Goal: Communication & Community: Share content

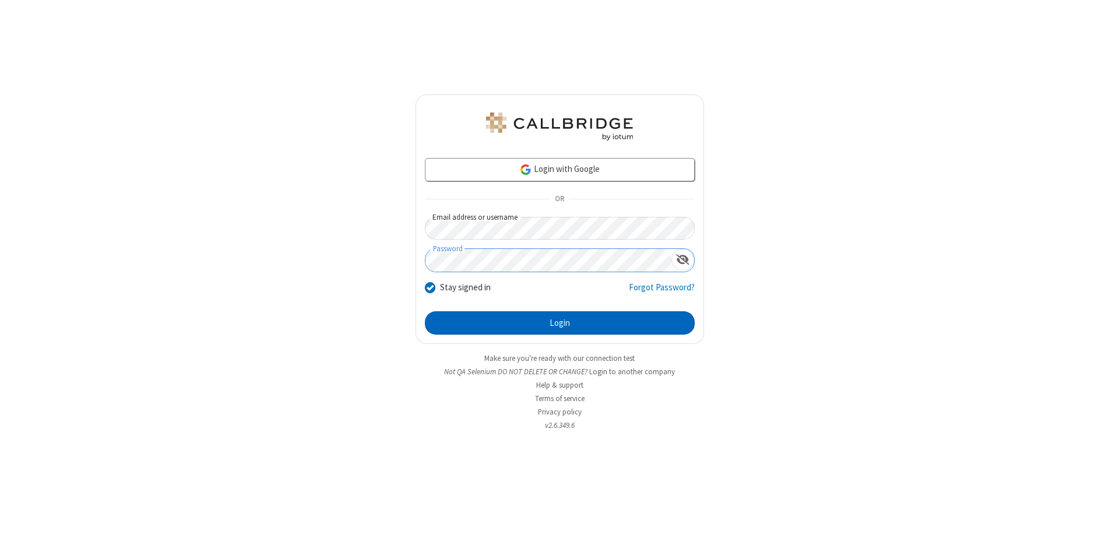
click at [560, 323] on button "Login" at bounding box center [560, 322] width 270 height 23
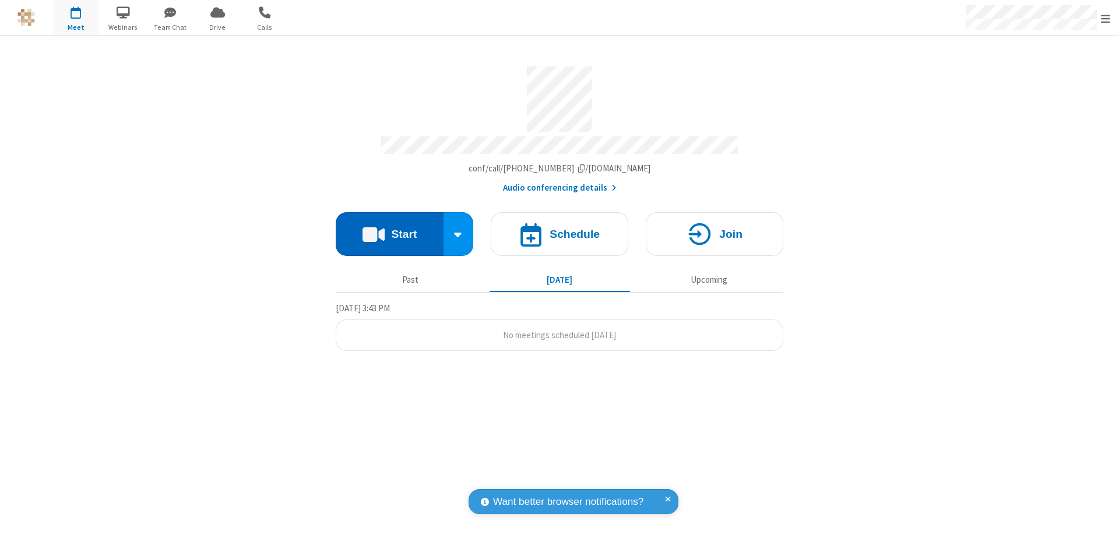
click at [389, 228] on button "Start" at bounding box center [390, 234] width 108 height 44
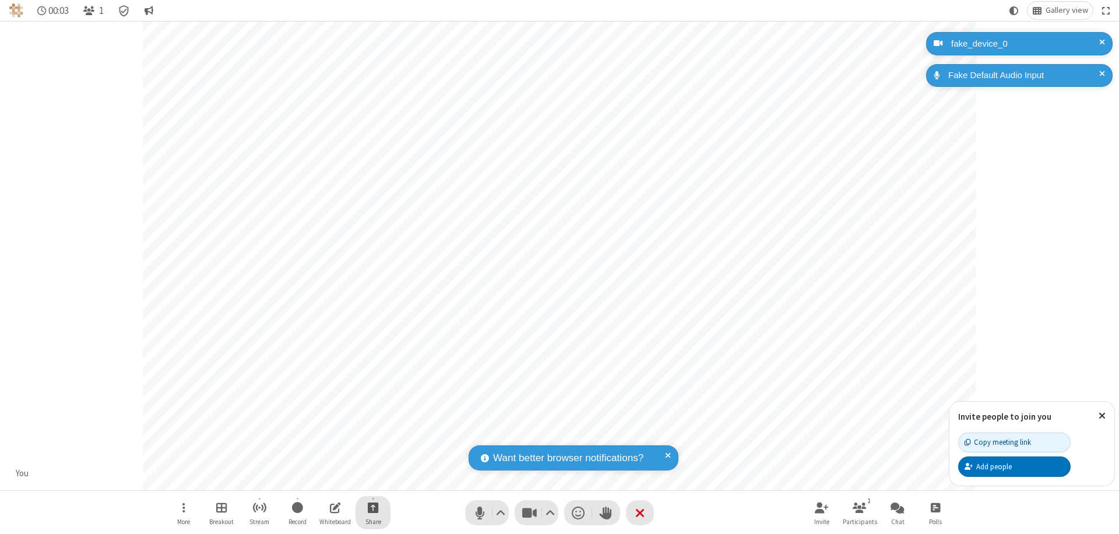
click at [373, 507] on span "Start sharing" at bounding box center [373, 507] width 11 height 15
click at [326, 479] on span "Share my screen" at bounding box center [325, 480] width 13 height 10
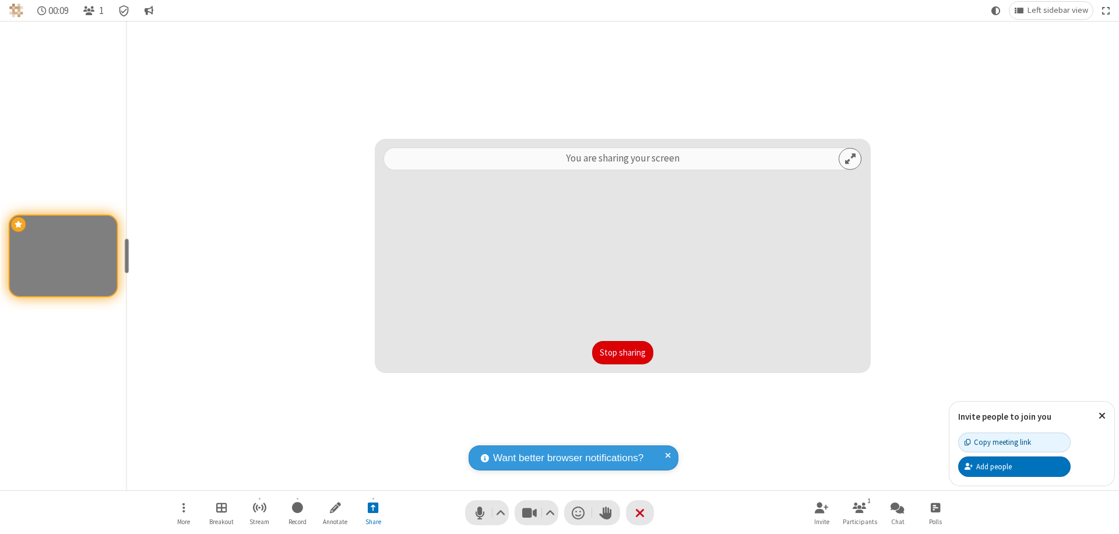
click at [623, 353] on button "Stop sharing" at bounding box center [622, 352] width 61 height 23
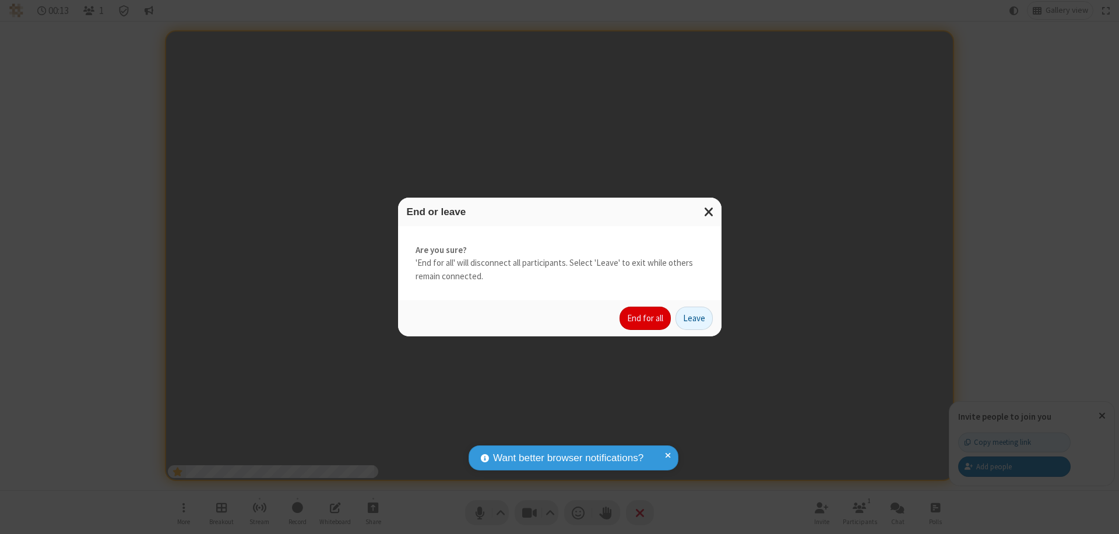
click at [646, 318] on button "End for all" at bounding box center [645, 318] width 51 height 23
